Goal: Navigation & Orientation: Find specific page/section

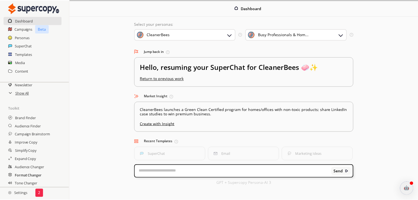
scroll to position [82, 0]
click at [24, 192] on h2 "Settings" at bounding box center [18, 193] width 36 height 11
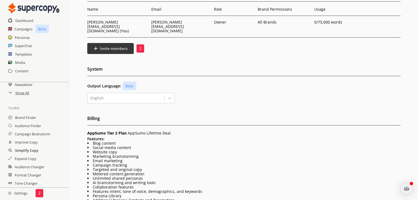
scroll to position [82, 0]
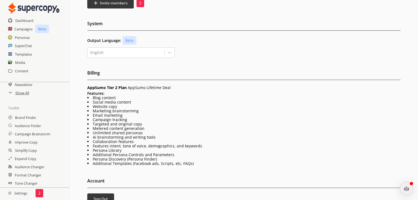
click at [403, 186] on div "atlas-message-author-avatar" at bounding box center [406, 188] width 13 height 13
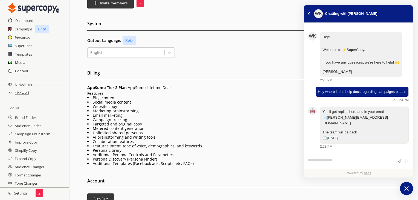
click at [408, 189] on icon "atlas-launcher" at bounding box center [407, 188] width 4 height 4
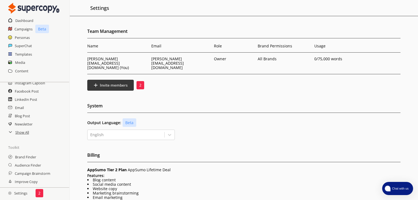
scroll to position [0, 0]
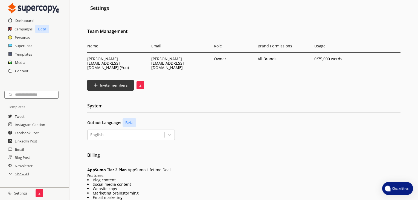
click at [21, 19] on h2 "Dashboard" at bounding box center [24, 20] width 18 height 8
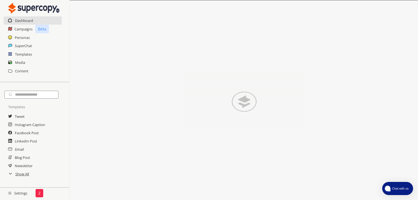
click at [31, 7] on img at bounding box center [33, 8] width 51 height 11
